Goal: Information Seeking & Learning: Learn about a topic

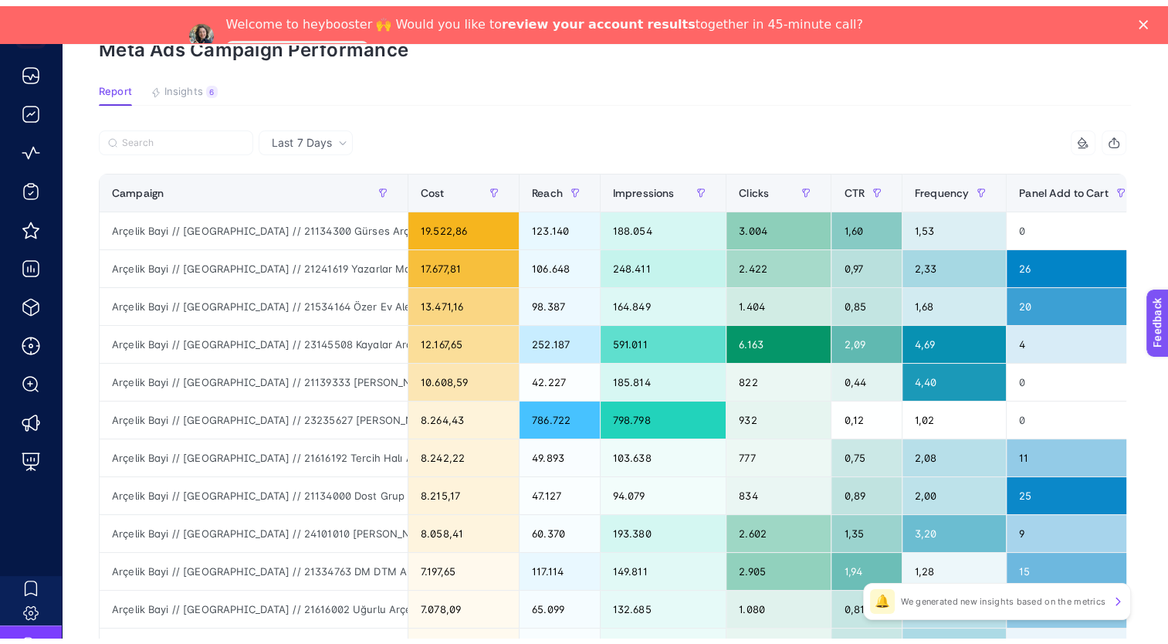
scroll to position [77, 0]
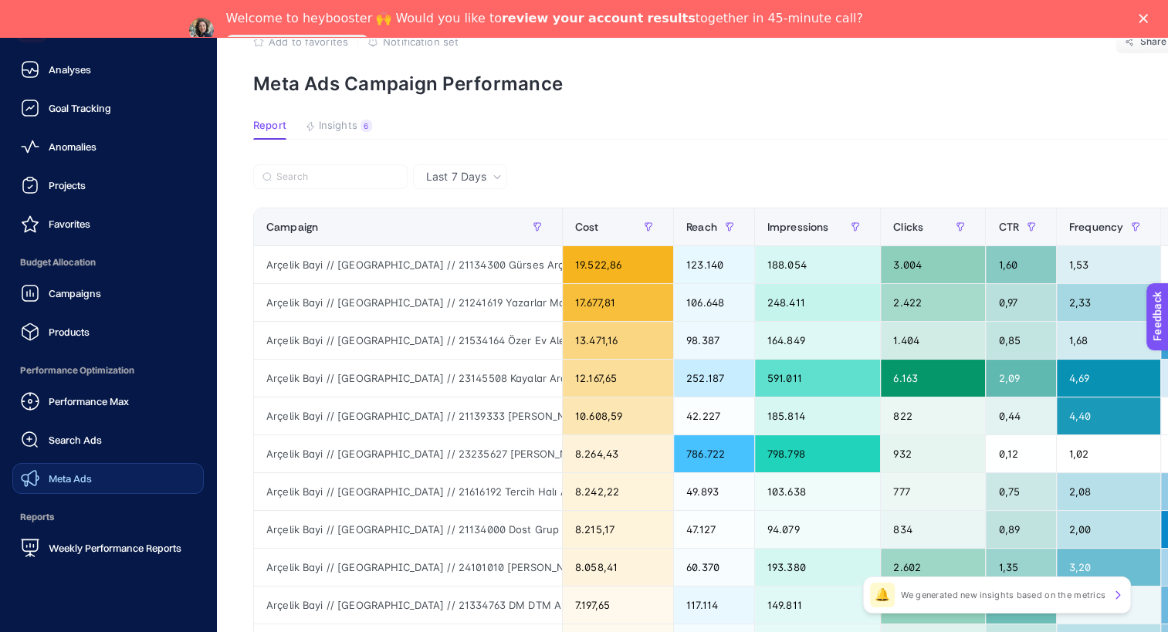
click at [127, 471] on link "Meta Ads" at bounding box center [107, 478] width 191 height 31
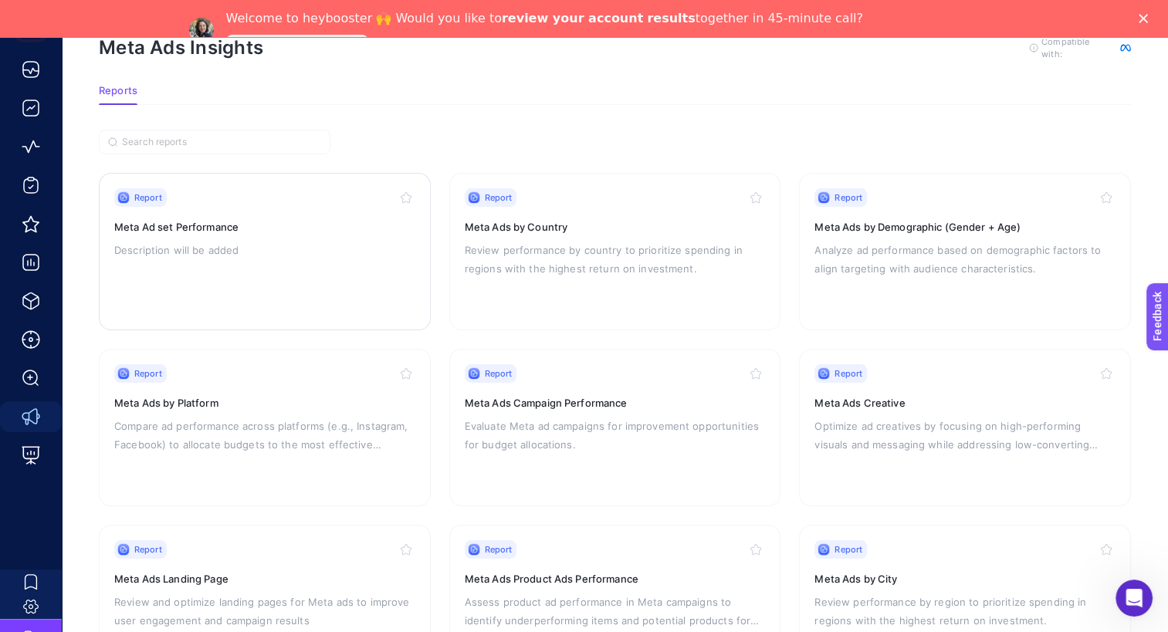
click at [394, 267] on div "Report Meta Ad set Performance Description will be added" at bounding box center [264, 251] width 301 height 127
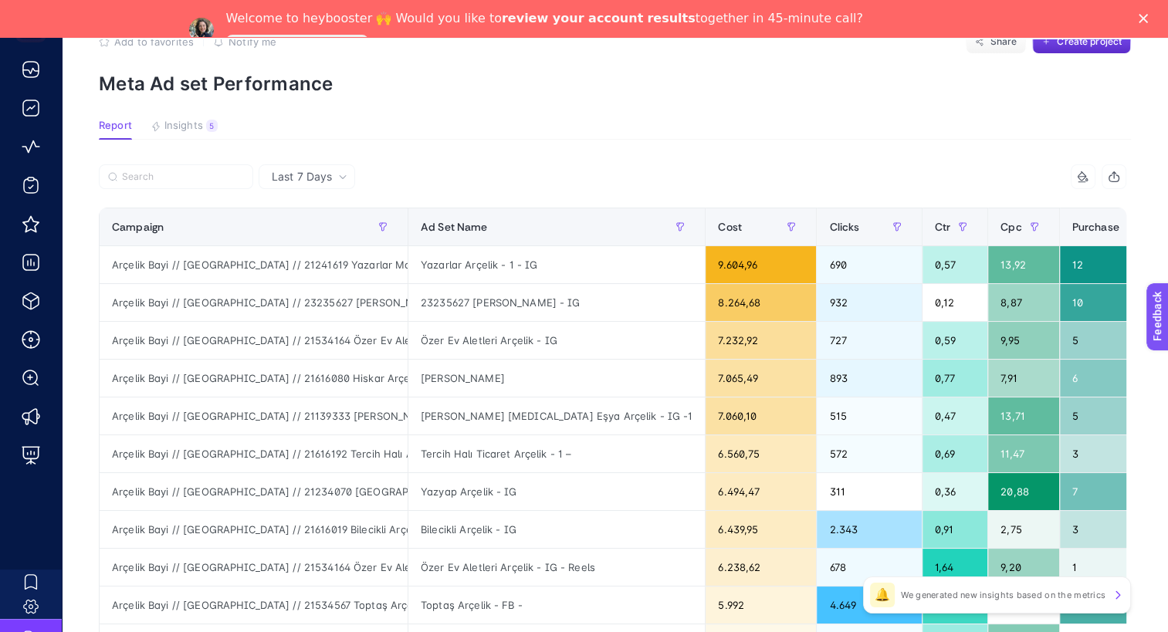
click at [340, 183] on div "Last 7 Days" at bounding box center [307, 176] width 96 height 25
click at [336, 216] on li "Last 7 Days" at bounding box center [306, 209] width 87 height 28
click at [328, 171] on span "Last 7 Days" at bounding box center [302, 176] width 60 height 15
click at [1089, 174] on icon at bounding box center [1083, 177] width 12 height 12
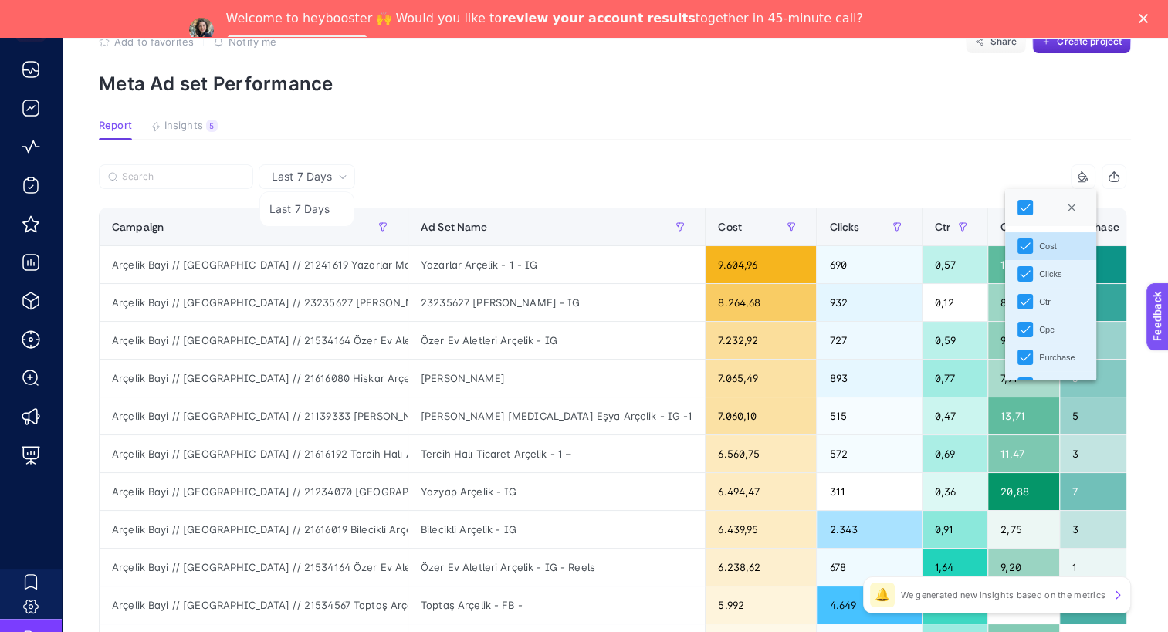
scroll to position [136, 0]
click at [1119, 179] on icon "button" at bounding box center [1114, 177] width 12 height 12
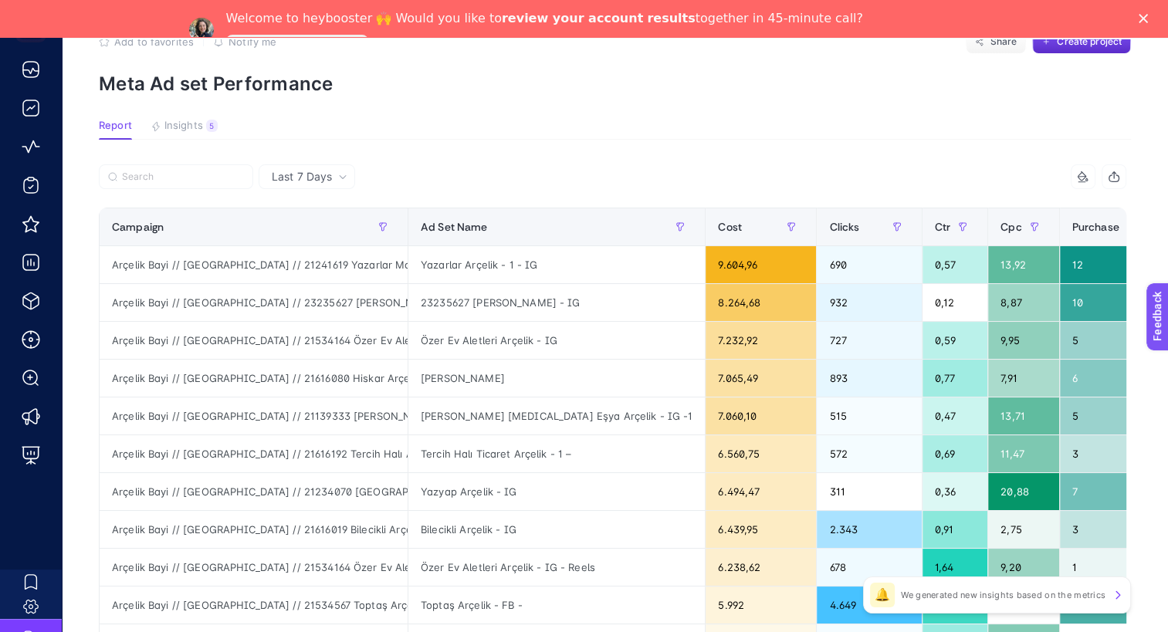
click at [1120, 178] on icon "button" at bounding box center [1114, 177] width 12 height 12
click at [184, 128] on span "Insights" at bounding box center [183, 126] width 39 height 12
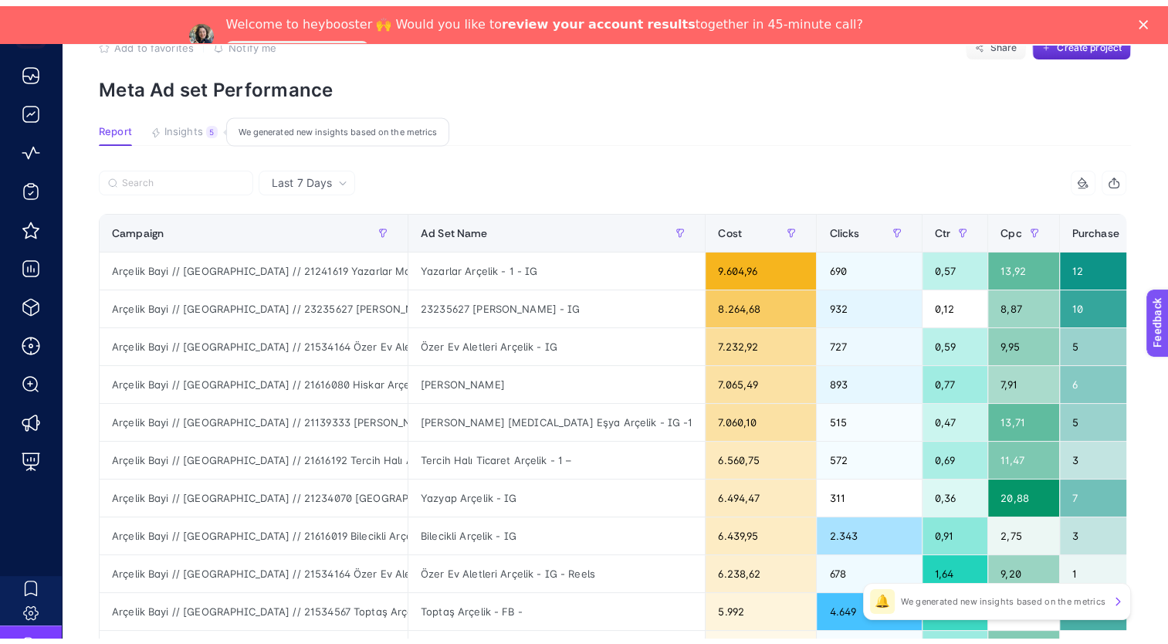
scroll to position [37, 0]
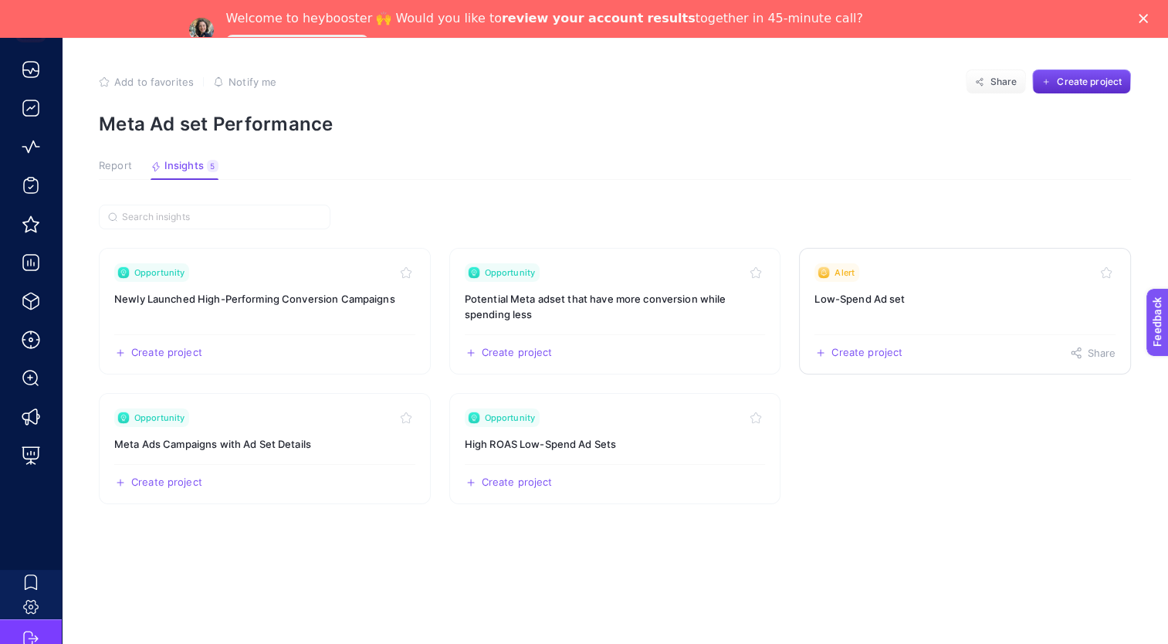
click at [893, 306] on h3 "Low-Spend Ad set" at bounding box center [964, 298] width 301 height 15
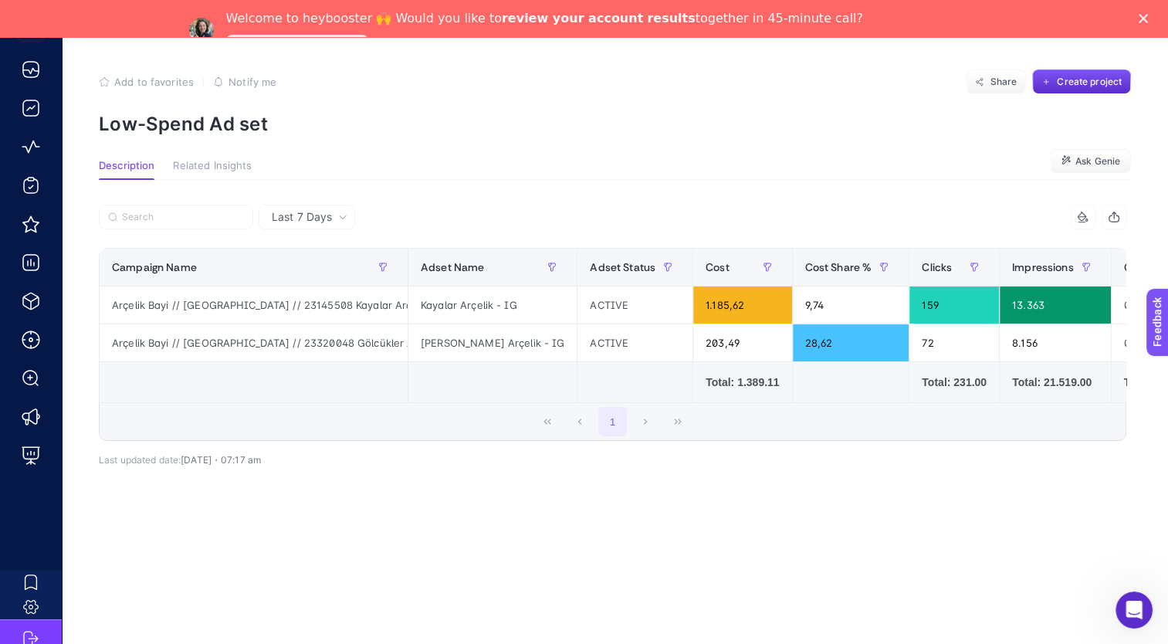
drag, startPoint x: 513, startPoint y: 398, endPoint x: 543, endPoint y: 395, distance: 29.5
click at [543, 395] on td at bounding box center [492, 382] width 169 height 41
drag, startPoint x: 529, startPoint y: 395, endPoint x: 405, endPoint y: 381, distance: 124.3
click at [417, 379] on td at bounding box center [492, 382] width 169 height 41
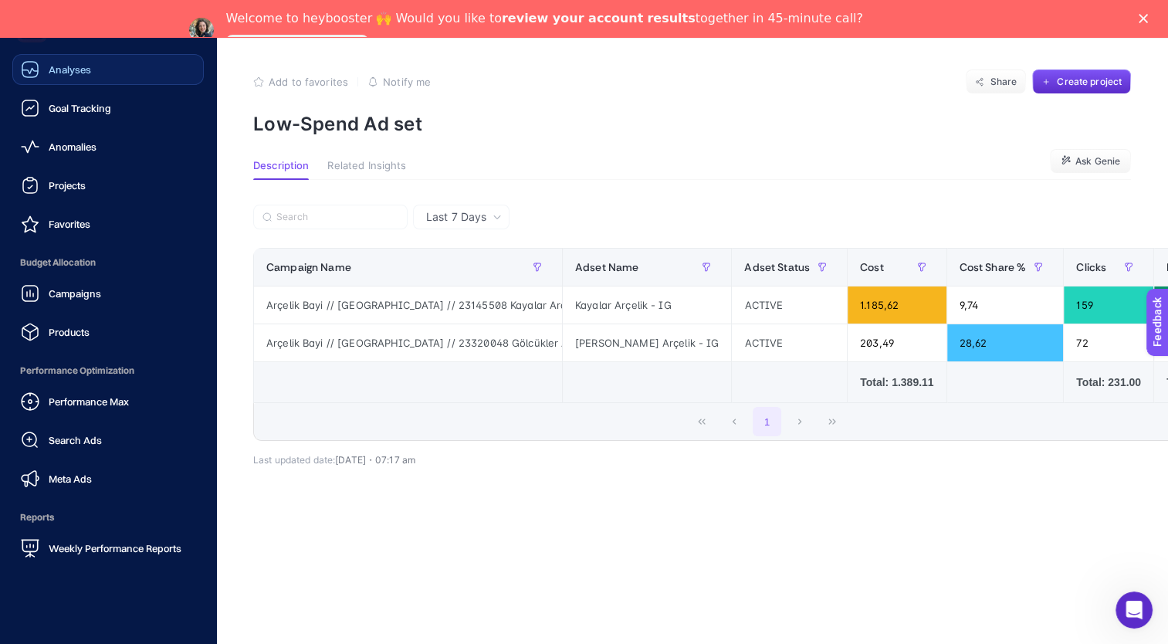
click at [113, 69] on link "Analyses" at bounding box center [107, 69] width 191 height 31
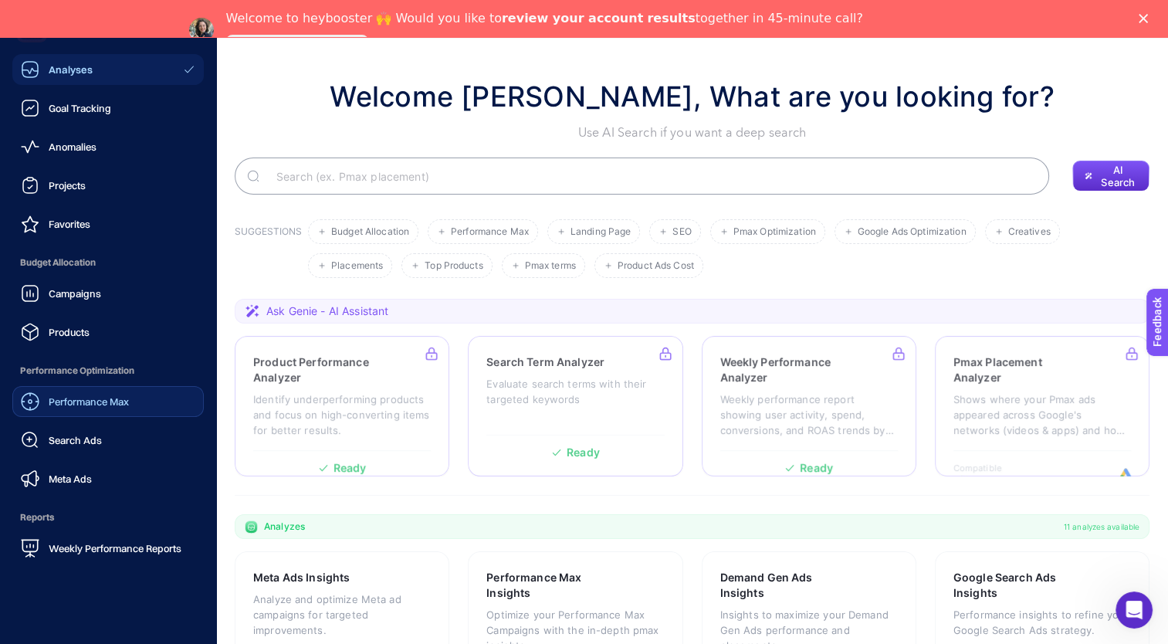
click at [101, 404] on span "Performance Max" at bounding box center [89, 401] width 80 height 12
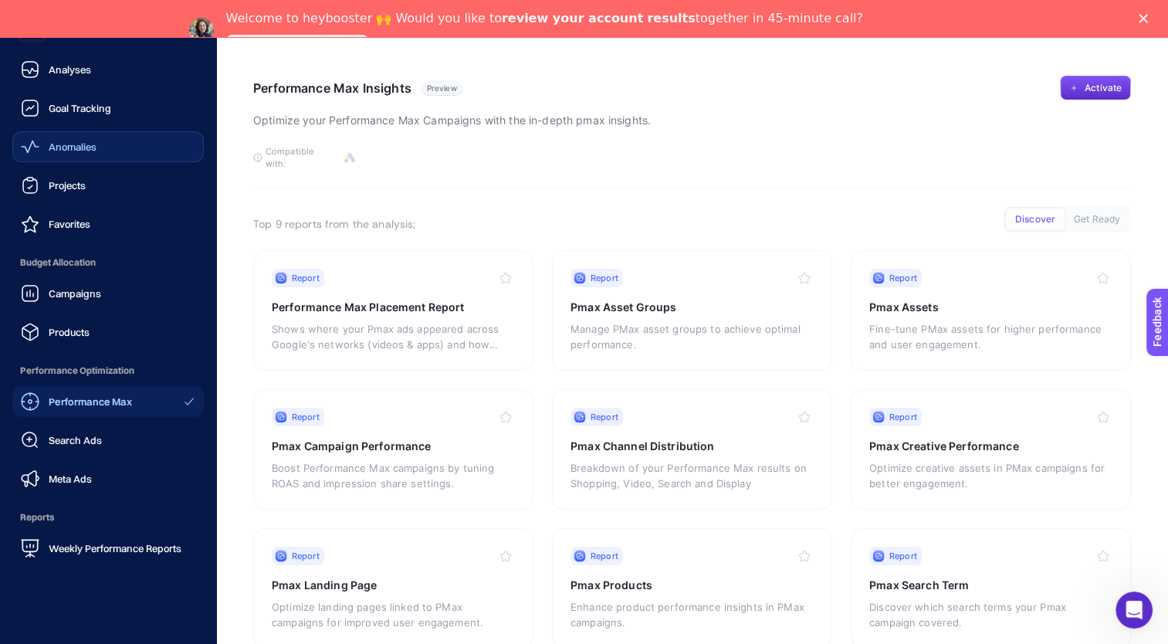
click at [124, 151] on link "Anomalies" at bounding box center [107, 146] width 191 height 31
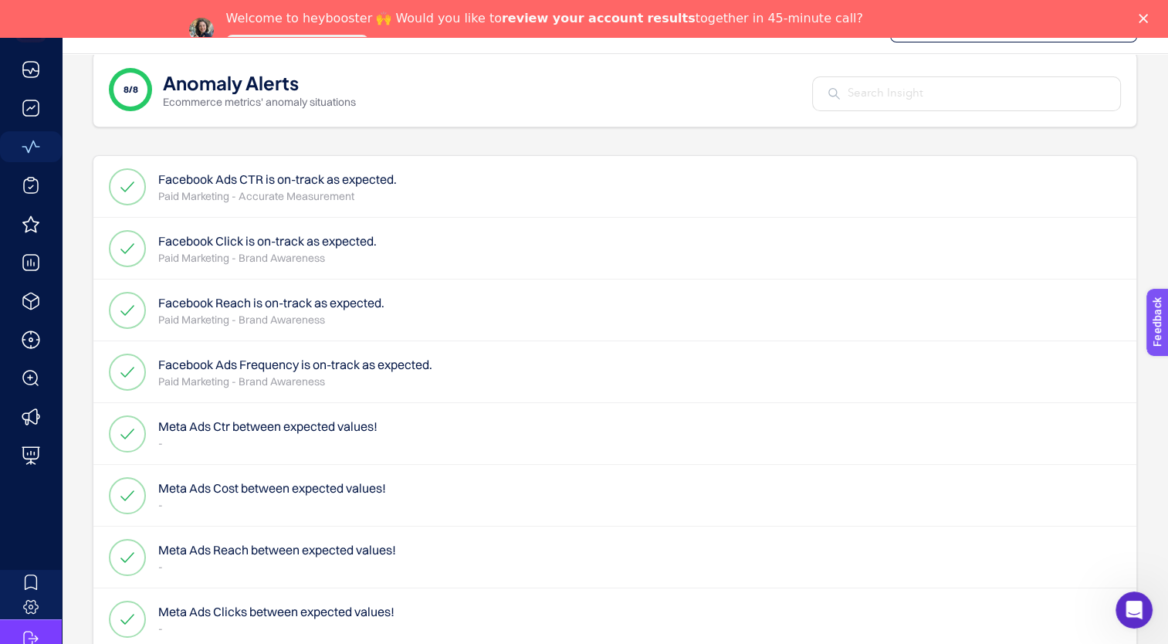
scroll to position [83, 0]
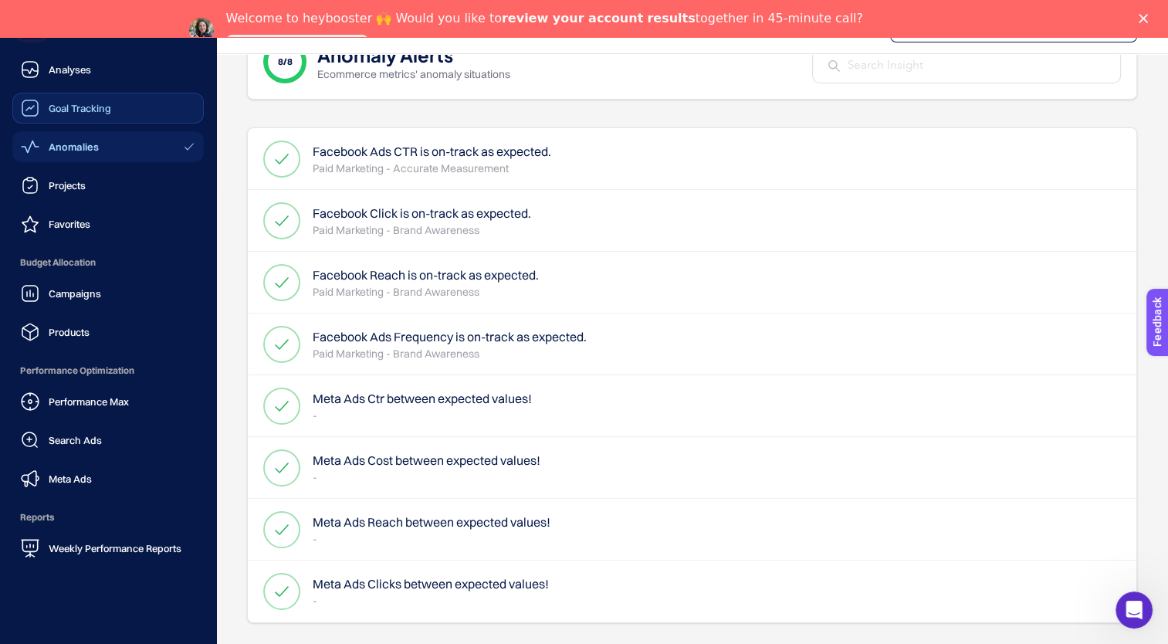
click at [34, 111] on icon at bounding box center [30, 108] width 19 height 19
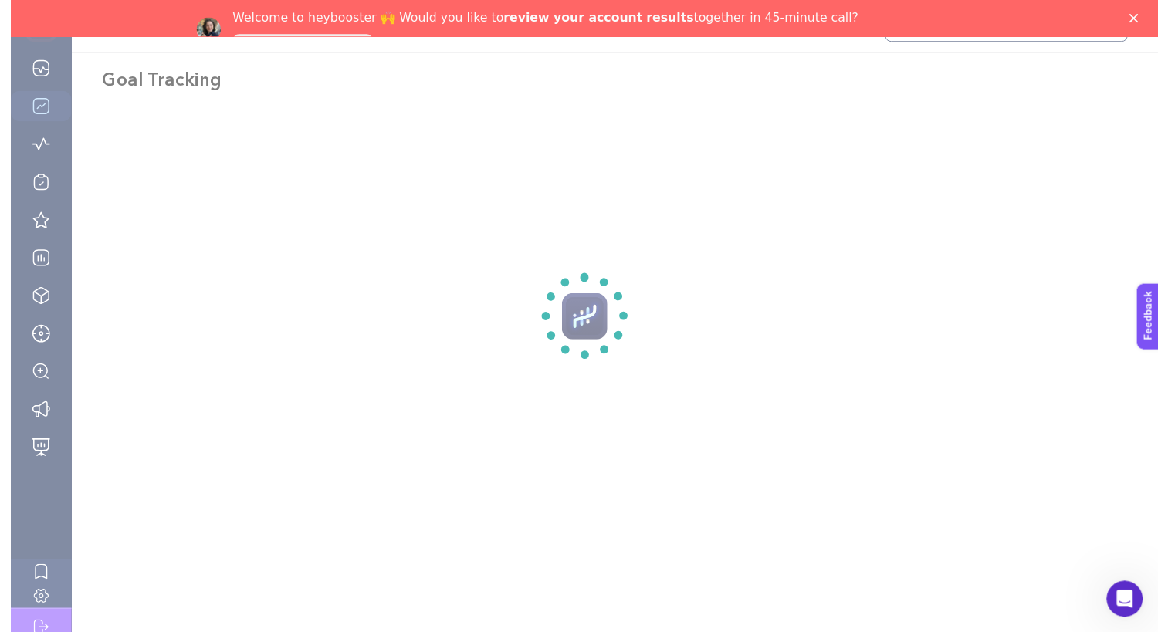
scroll to position [37, 0]
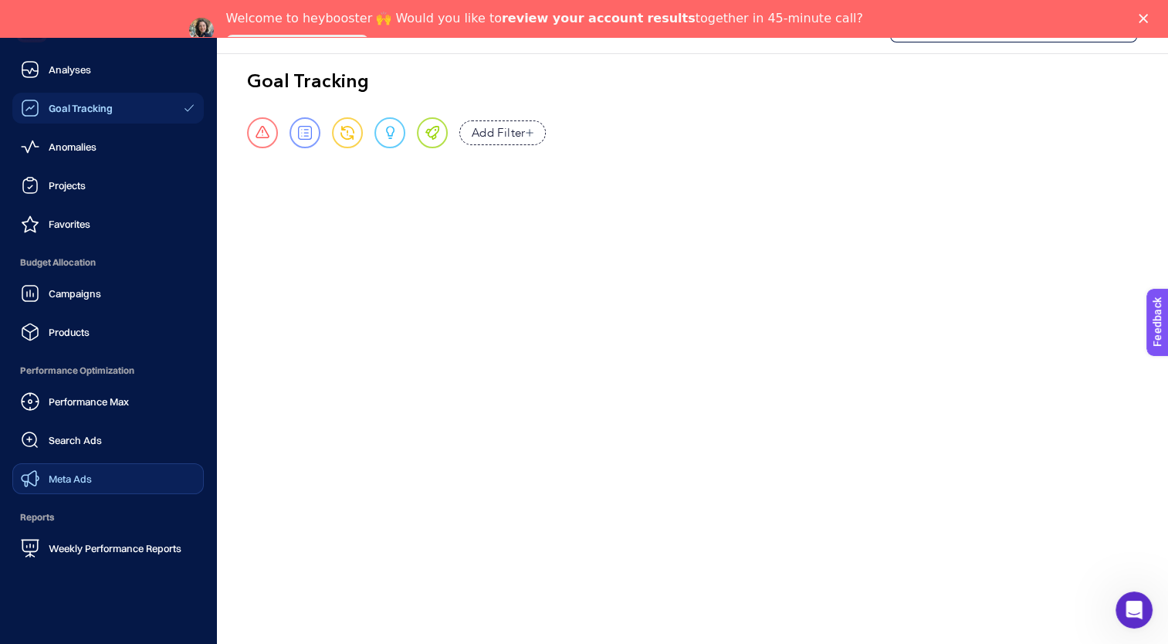
click at [107, 473] on link "Meta Ads" at bounding box center [107, 478] width 191 height 31
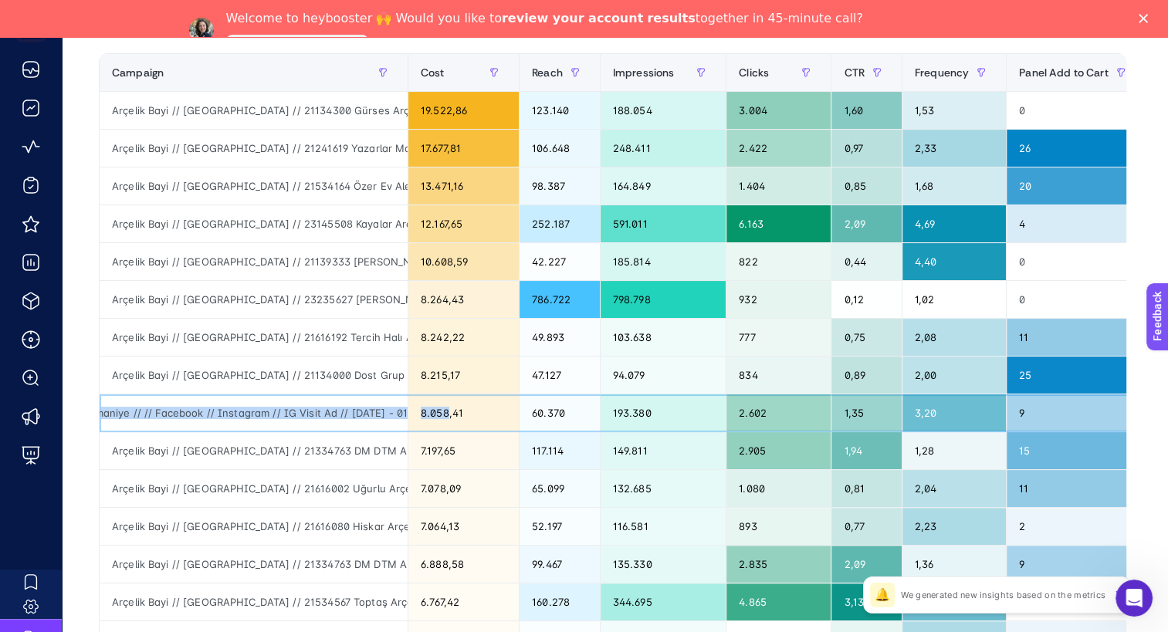
scroll to position [0, 611]
drag, startPoint x: 309, startPoint y: 412, endPoint x: 482, endPoint y: 412, distance: 172.9
click at [482, 412] on tr "Arçelik Bayi // [GEOGRAPHIC_DATA] // 24101010 [PERSON_NAME] Arçelik - İE // [GE…" at bounding box center [1138, 413] width 2076 height 38
click at [482, 412] on div "8.058,41" at bounding box center [463, 412] width 110 height 37
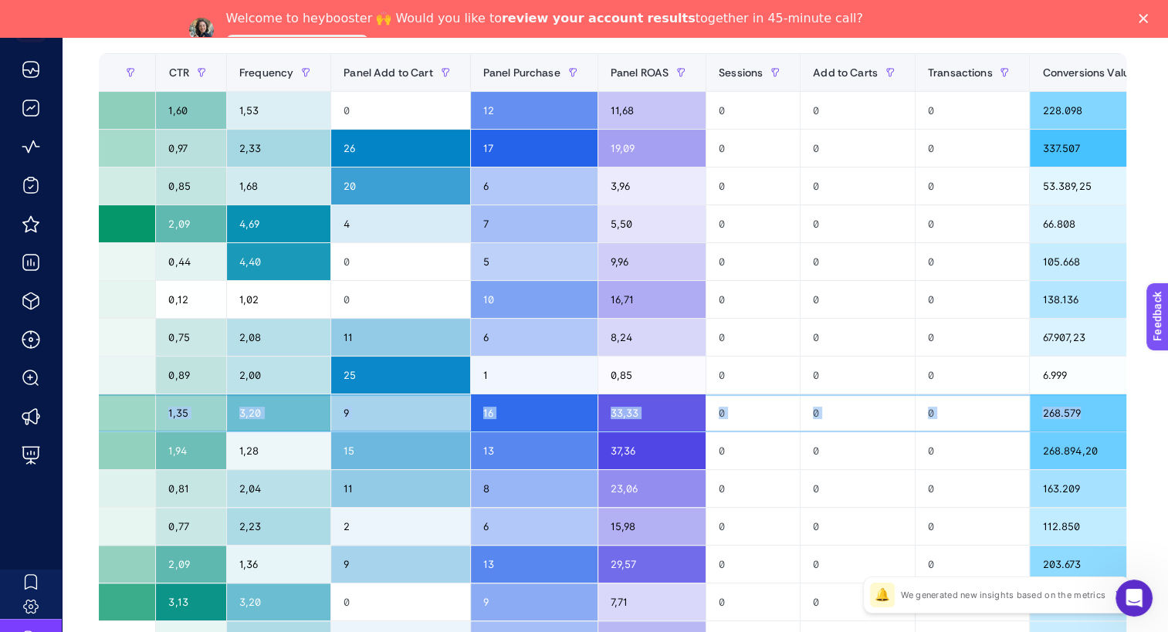
scroll to position [0, 695]
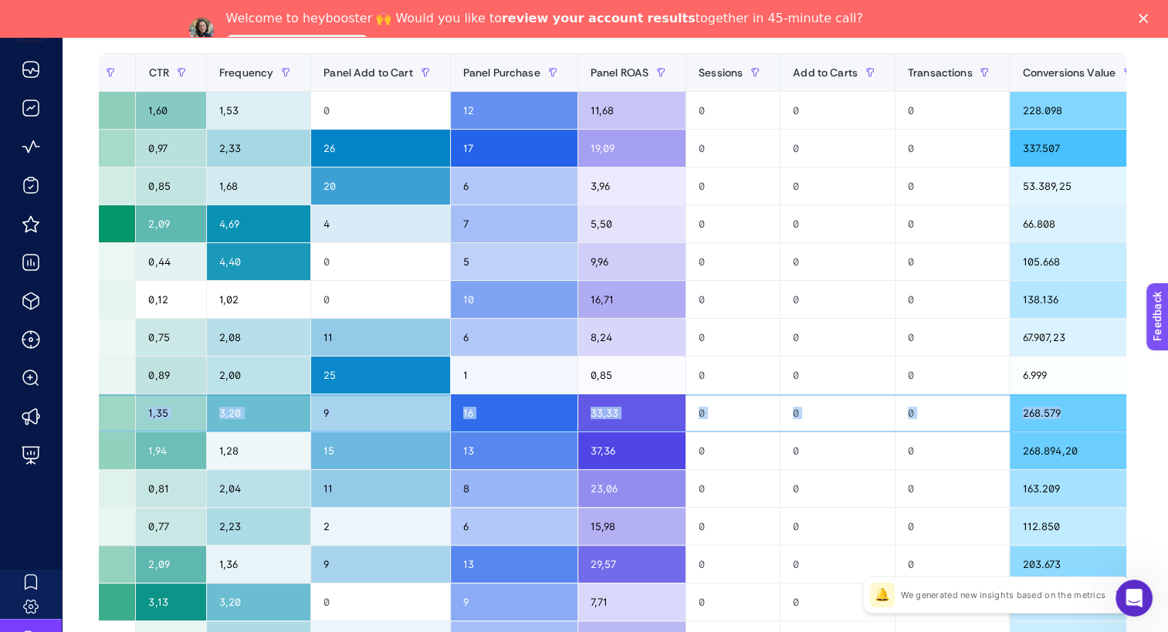
drag, startPoint x: 420, startPoint y: 411, endPoint x: 1081, endPoint y: 406, distance: 660.7
click at [1081, 406] on tr "Arçelik Bayi // [GEOGRAPHIC_DATA] // 24101010 [PERSON_NAME] Arçelik - İE // [GE…" at bounding box center [442, 413] width 2076 height 38
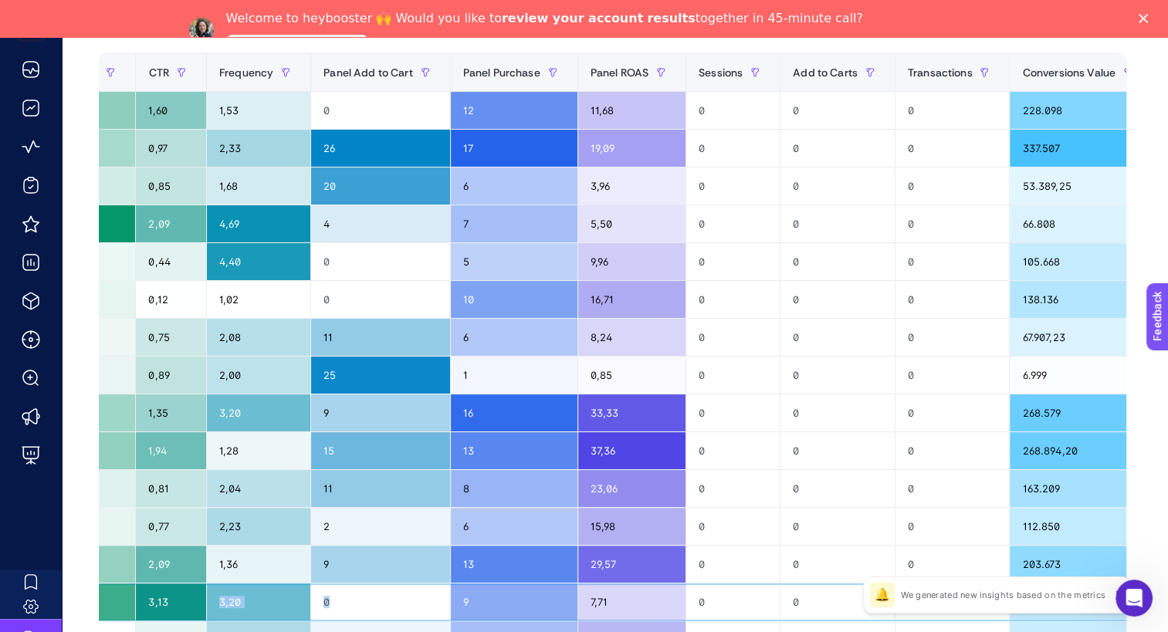
drag, startPoint x: 229, startPoint y: 588, endPoint x: 363, endPoint y: 594, distance: 133.6
click at [362, 594] on tr "Arçelik Bayi // [GEOGRAPHIC_DATA] // 21534567 Toptaş Arçelik - [GEOGRAPHIC_DATA…" at bounding box center [442, 603] width 2076 height 38
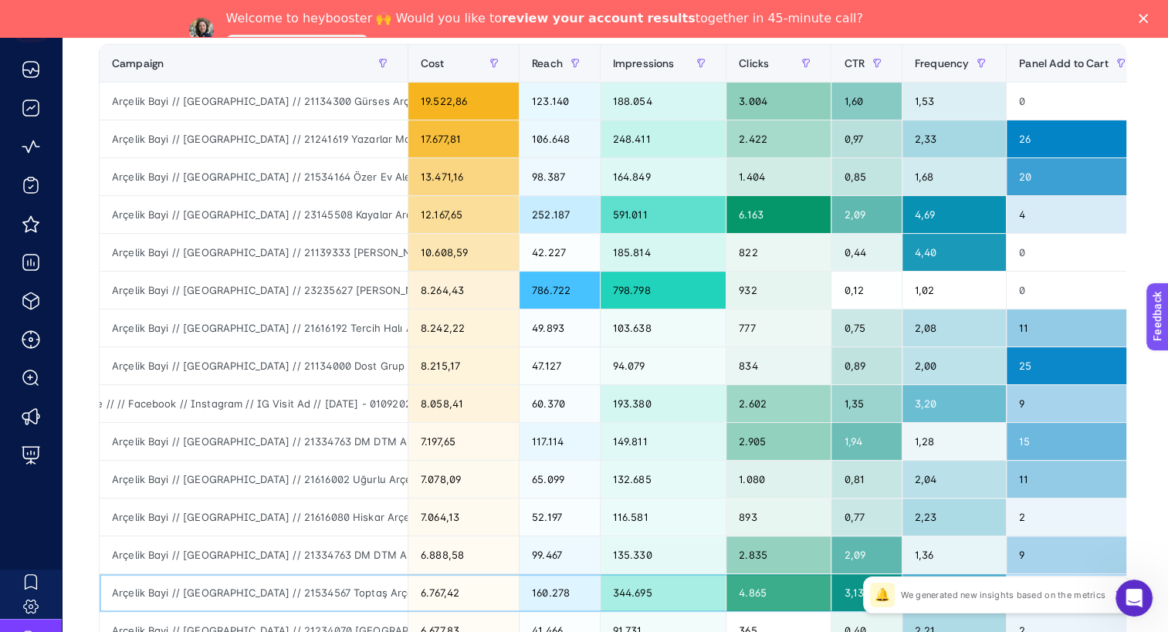
scroll to position [266, 0]
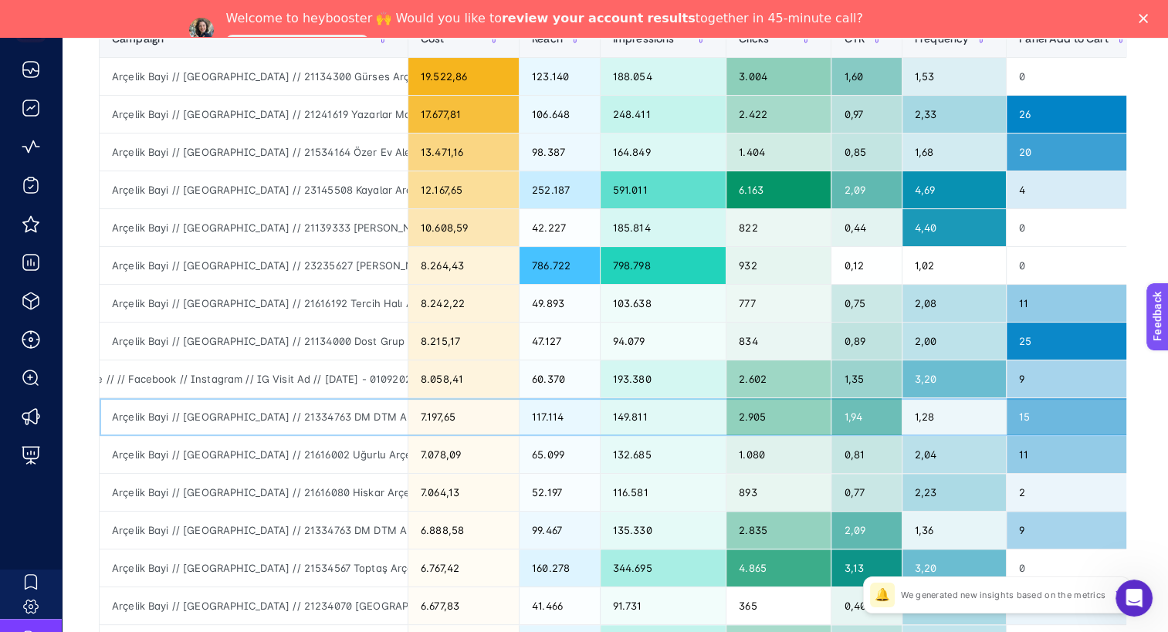
click at [347, 431] on div "Arçelik Bayi // [GEOGRAPHIC_DATA] // 21334763 DM DTM Arçelik - [GEOGRAPHIC_DATA…" at bounding box center [254, 416] width 308 height 37
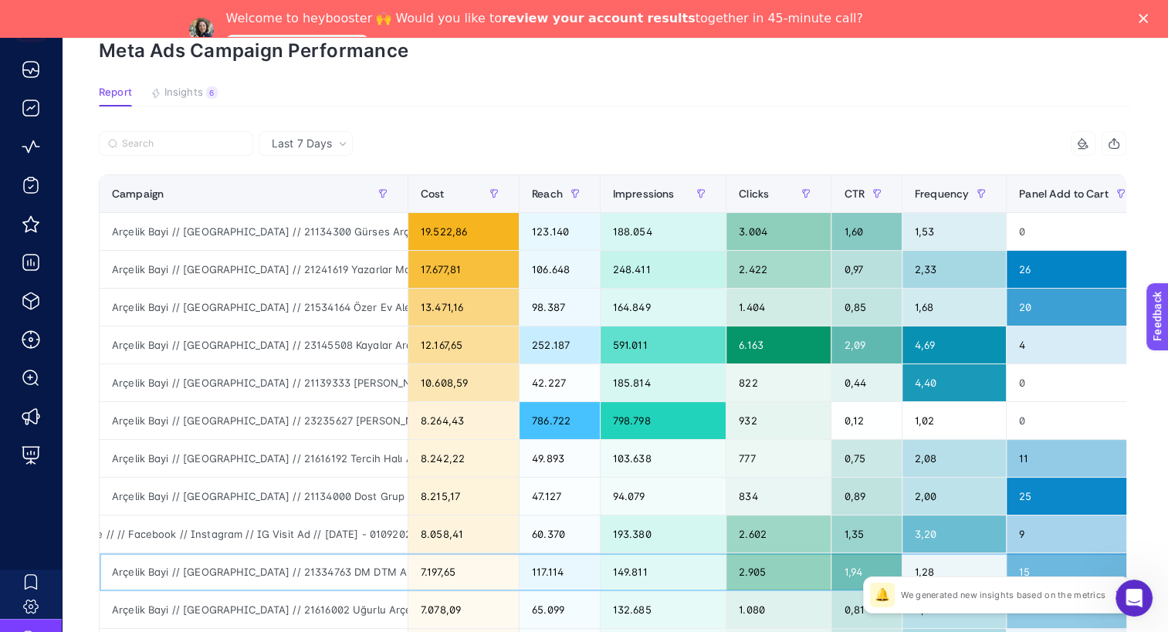
scroll to position [34, 0]
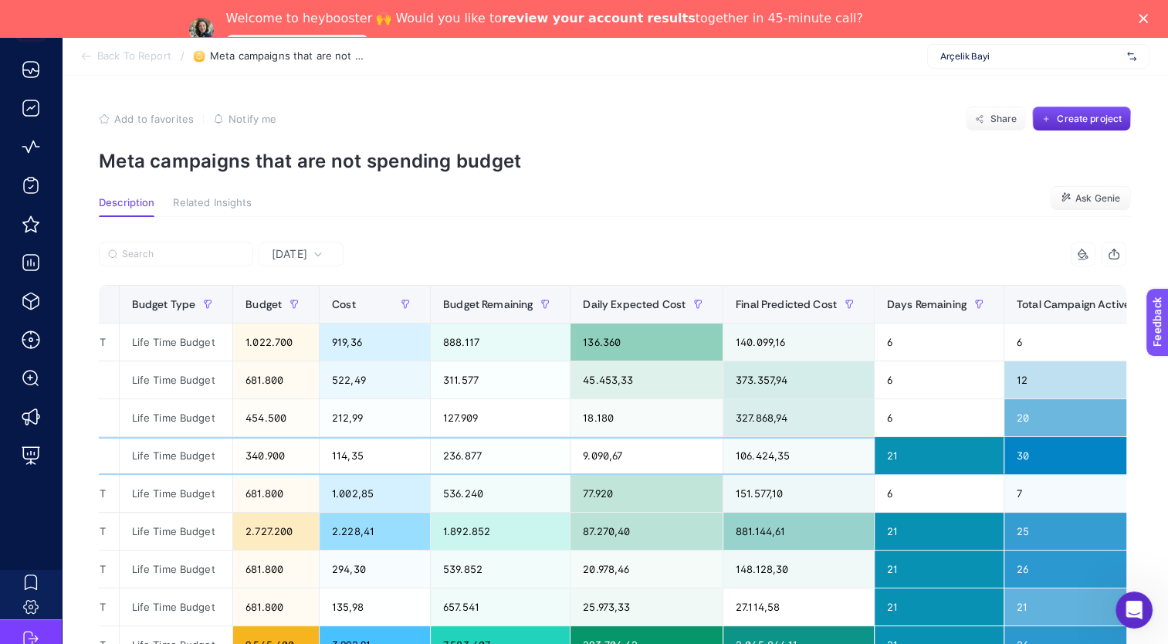
drag, startPoint x: 570, startPoint y: 453, endPoint x: 1125, endPoint y: 443, distance: 555.1
click at [1125, 443] on tr "Arçelik Bayi // Kampanya // 24323009 Flaş Ticaret Arçelik - Elazığ - İE // Adan…" at bounding box center [312, 456] width 1880 height 38
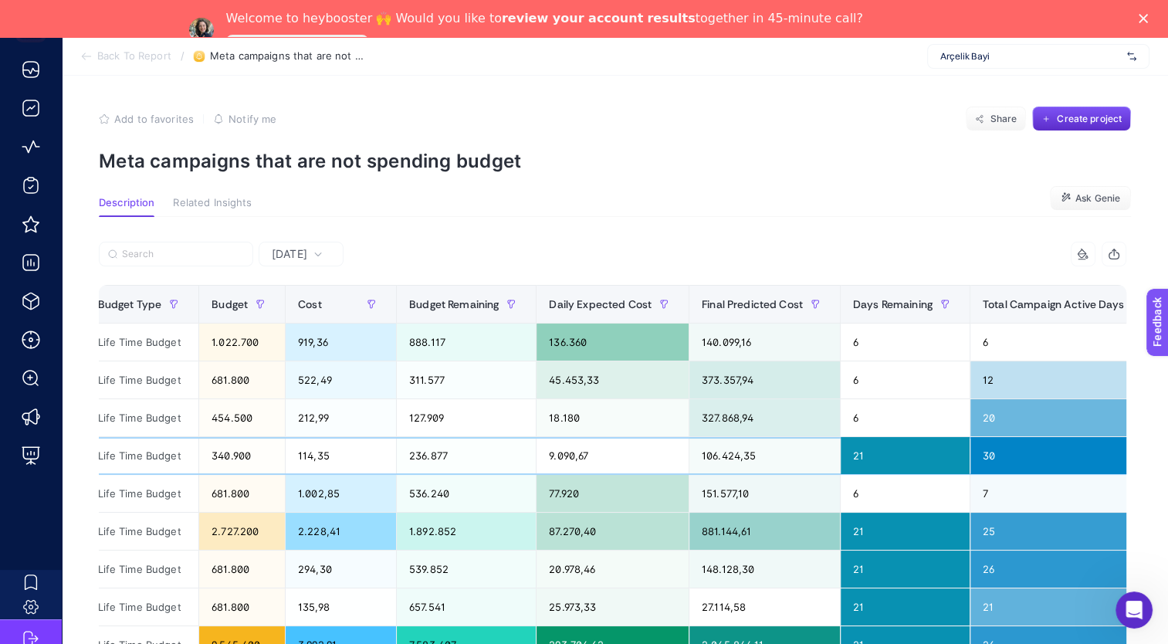
click at [536, 471] on div "236.877" at bounding box center [466, 455] width 139 height 37
drag, startPoint x: 655, startPoint y: 454, endPoint x: 566, endPoint y: 458, distance: 88.9
click at [566, 458] on tr "Arçelik Bayi // Kampanya // 24323009 Flaş Ticaret Arçelik - Elazığ - İE // Adan…" at bounding box center [278, 456] width 1880 height 38
drag, startPoint x: 566, startPoint y: 458, endPoint x: 650, endPoint y: 456, distance: 84.2
click at [650, 456] on div "9.090,67" at bounding box center [612, 455] width 152 height 37
